Goal: Task Accomplishment & Management: Manage account settings

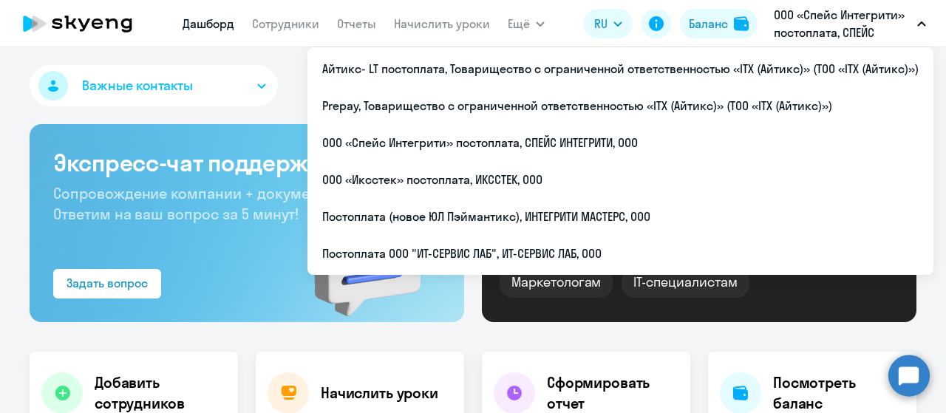
select select "30"
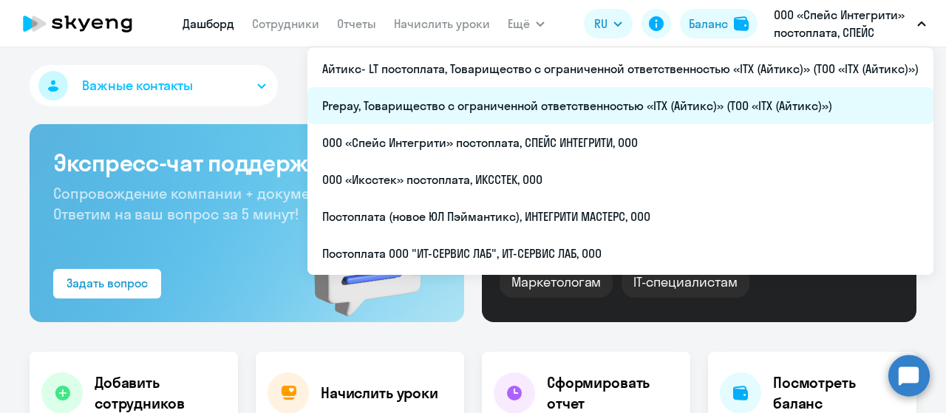
click at [575, 94] on li "Prepay, Товарищество с ограниченной ответственностью «ITX (Айтикс)» (ТОО «ITX (…" at bounding box center [620, 105] width 626 height 37
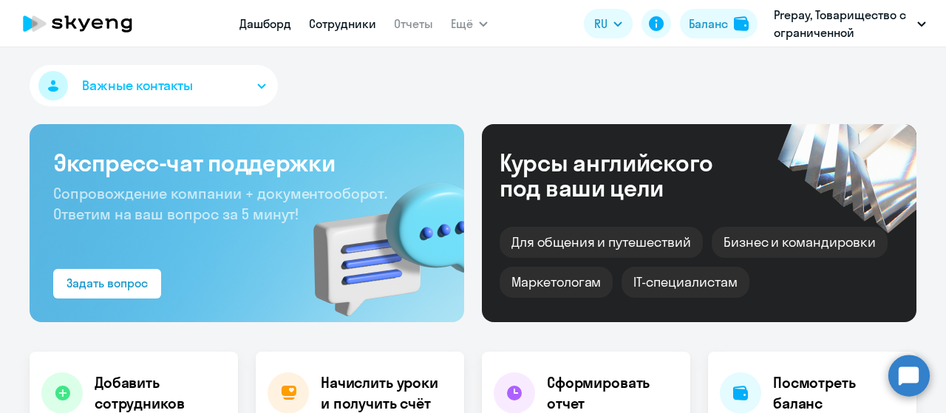
click at [355, 18] on link "Сотрудники" at bounding box center [342, 23] width 67 height 15
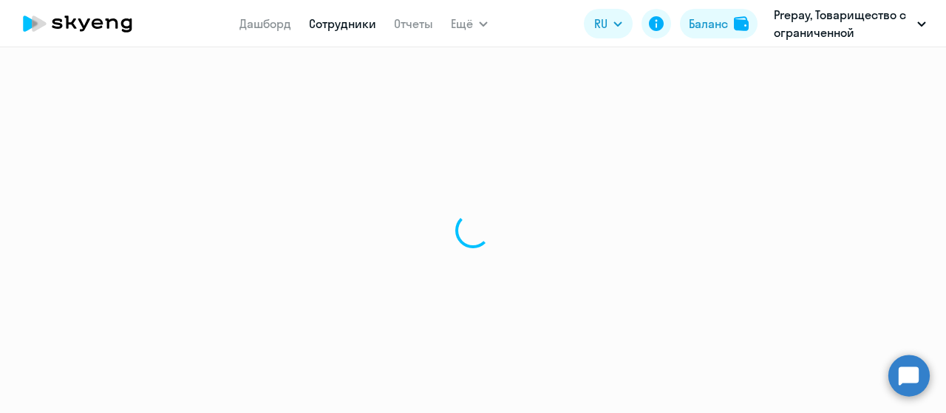
select select "30"
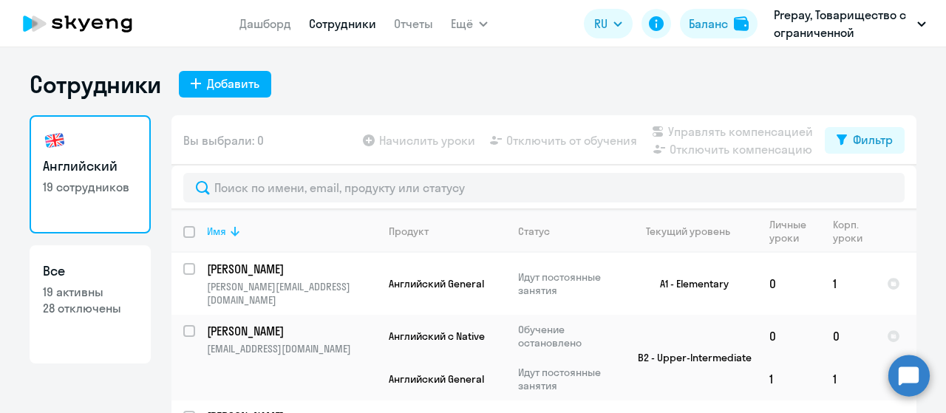
click at [226, 239] on icon at bounding box center [235, 231] width 18 height 18
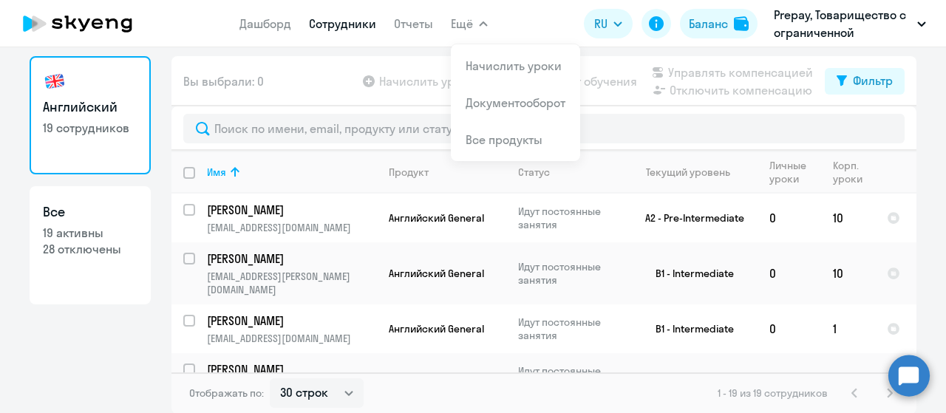
click at [925, 144] on ng-component "Сотрудники Добавить Английский 19 сотрудников Все 19 активны 28 отключены Вы вы…" at bounding box center [473, 211] width 946 height 403
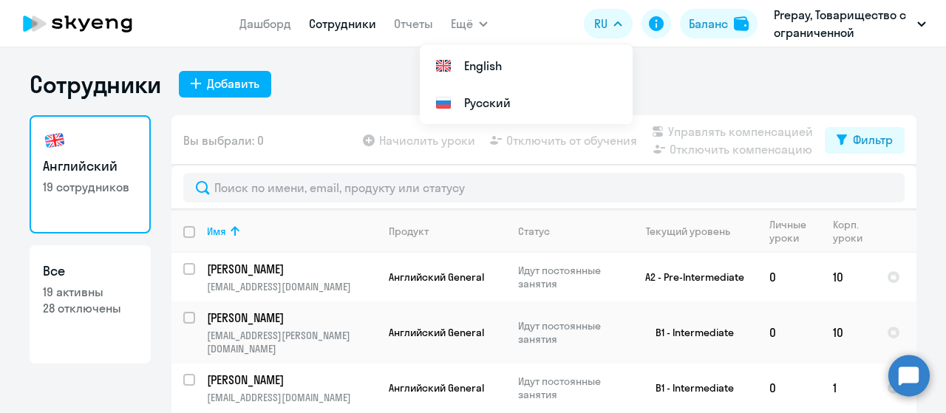
click at [114, 26] on icon at bounding box center [78, 23] width 130 height 37
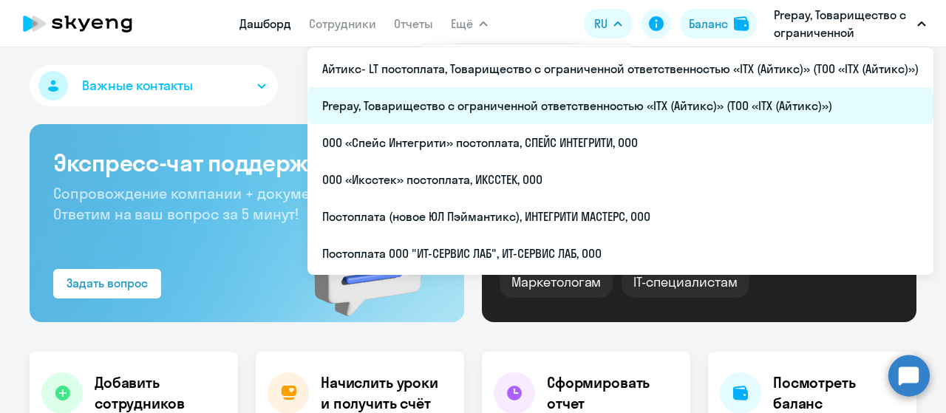
click at [720, 105] on li "Prepay, Товарищество с ограниченной ответственностью «ITX (Айтикс)» (ТОО «ITX (…" at bounding box center [620, 105] width 626 height 37
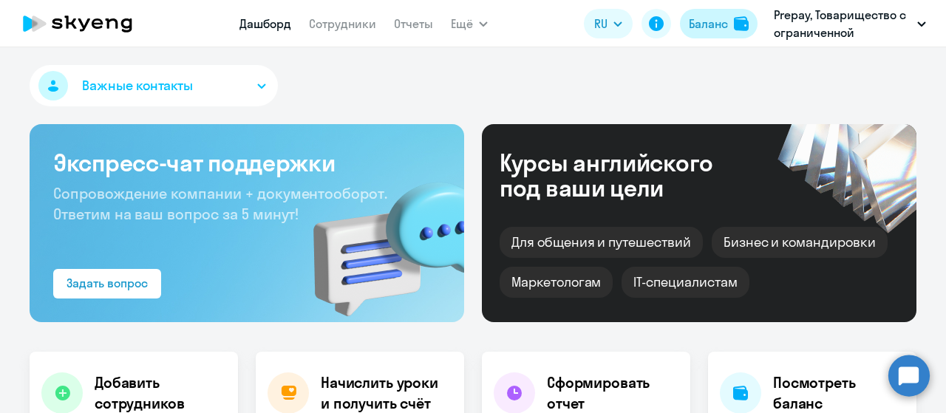
click at [720, 24] on div "Баланс" at bounding box center [708, 24] width 39 height 18
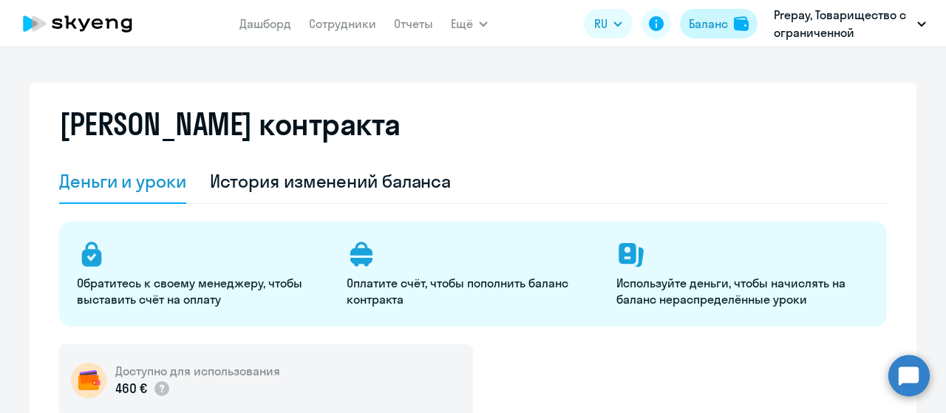
select select "english_adult_not_native_speaker"
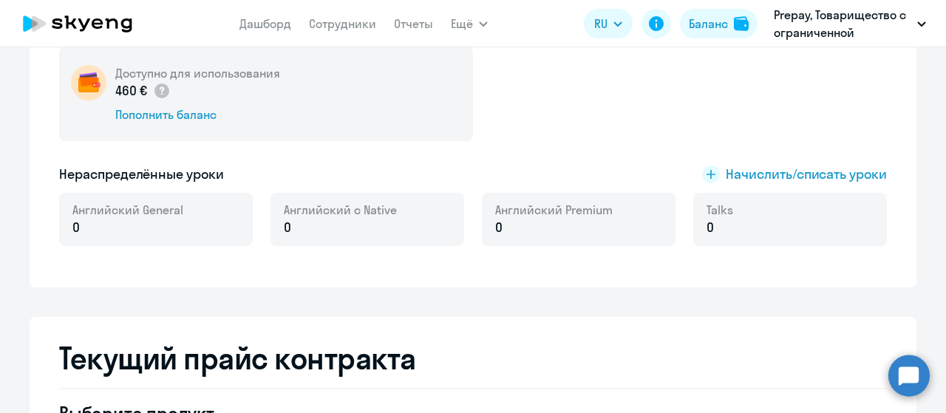
scroll to position [222, 0]
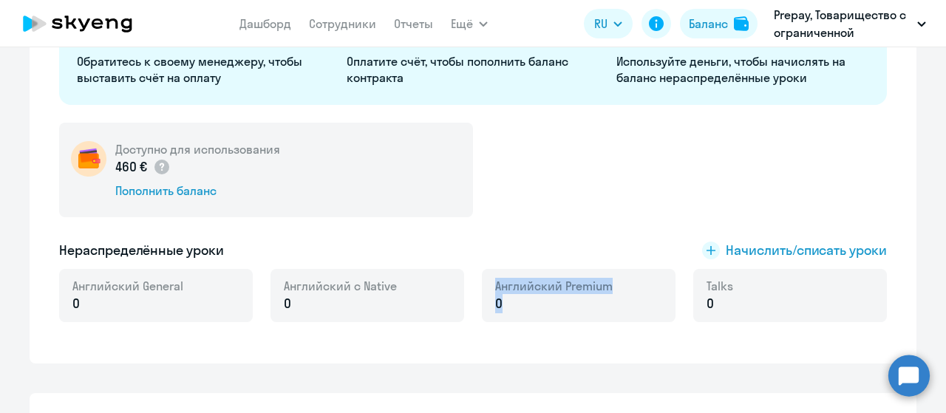
drag, startPoint x: 492, startPoint y: 287, endPoint x: 502, endPoint y: 301, distance: 17.0
click at [502, 301] on div "Английский Premium 0" at bounding box center [553, 295] width 117 height 35
click at [513, 250] on div "Нераспределённые уроки Начислить/списать уроки" at bounding box center [472, 250] width 827 height 19
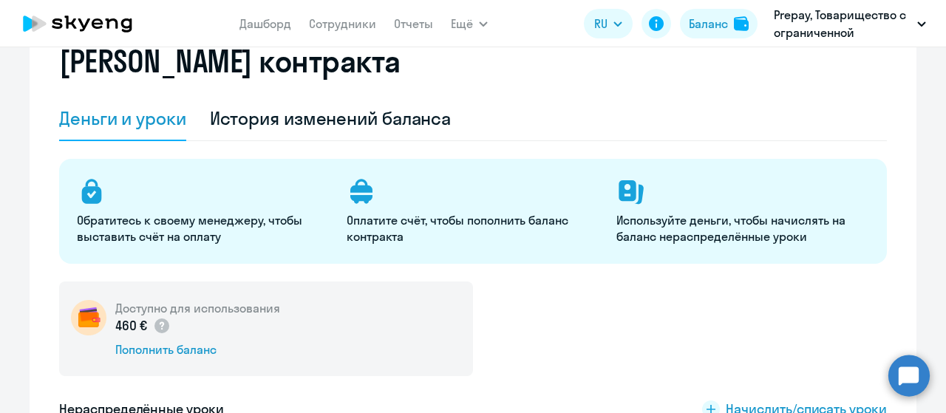
scroll to position [0, 0]
